Goal: Information Seeking & Learning: Learn about a topic

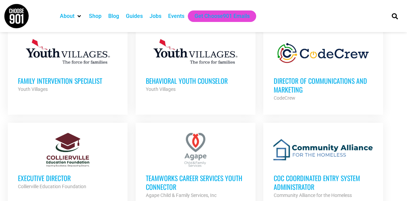
scroll to position [474, 0]
click at [332, 79] on h3 "Director of Communications and Marketing" at bounding box center [324, 86] width 100 height 18
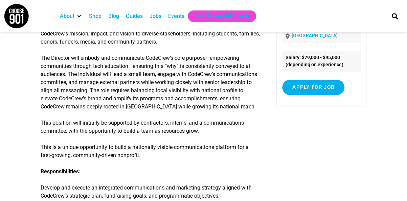
scroll to position [91, 0]
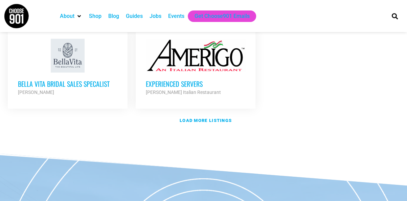
scroll to position [868, 0]
click at [204, 118] on strong "Load more listings" at bounding box center [206, 120] width 52 height 5
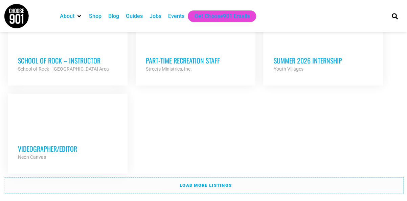
scroll to position [1457, 0]
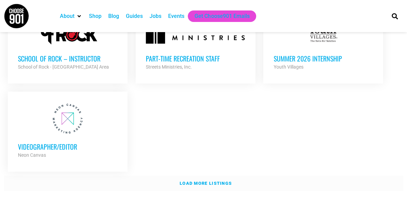
click at [218, 181] on strong "Load more listings" at bounding box center [206, 183] width 52 height 5
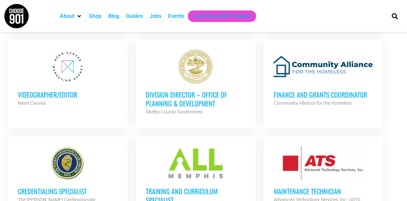
scroll to position [1509, 0]
click at [178, 187] on h3 "Training and Curriculum Specialist" at bounding box center [196, 196] width 100 height 18
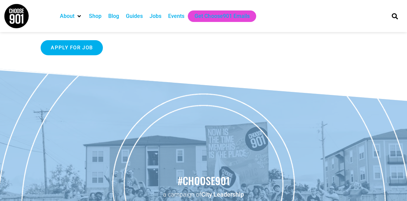
scroll to position [933, 0]
